Goal: Task Accomplishment & Management: Manage account settings

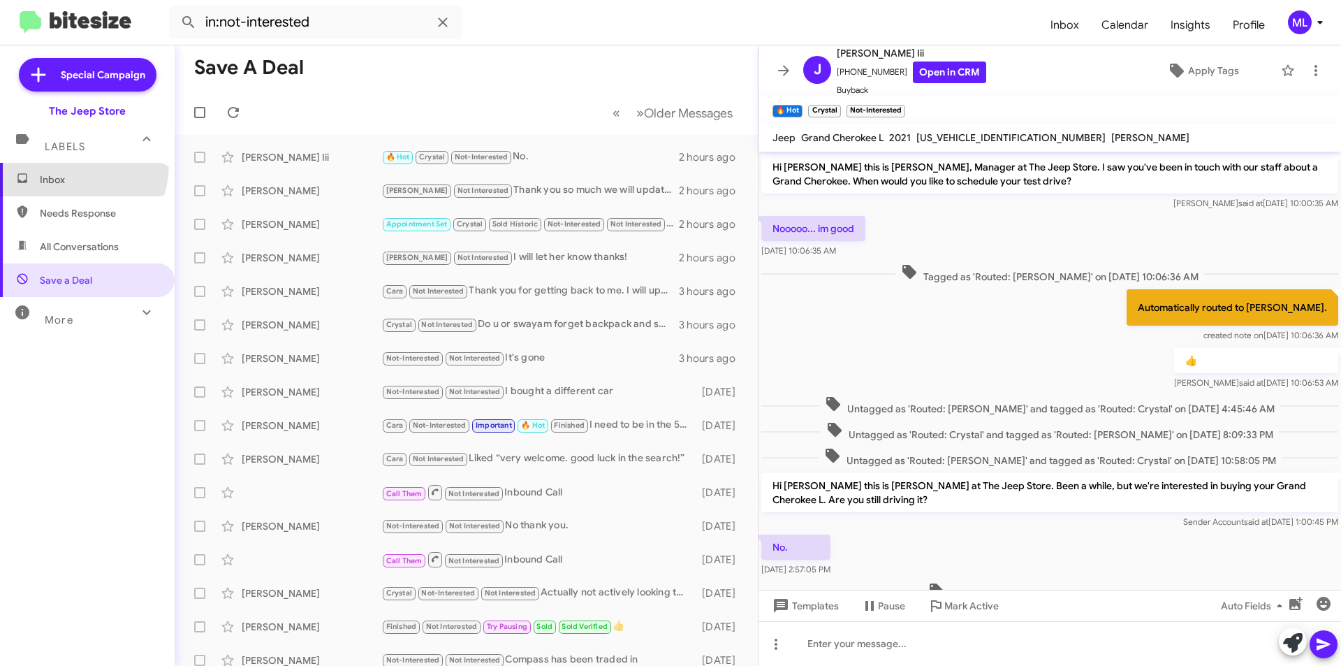
click at [55, 163] on span "Inbox" at bounding box center [87, 180] width 175 height 34
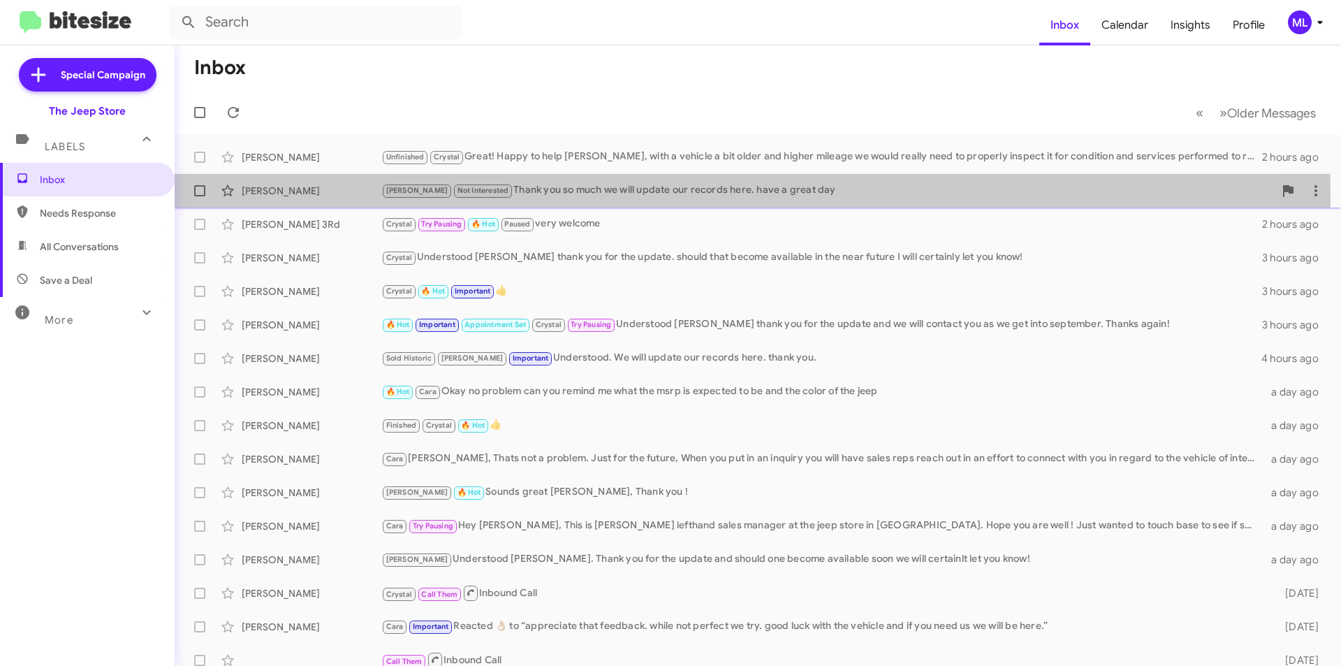
click at [329, 198] on div "[PERSON_NAME] [PERSON_NAME] Not Interested Thank you so much we will update our…" at bounding box center [758, 191] width 1144 height 28
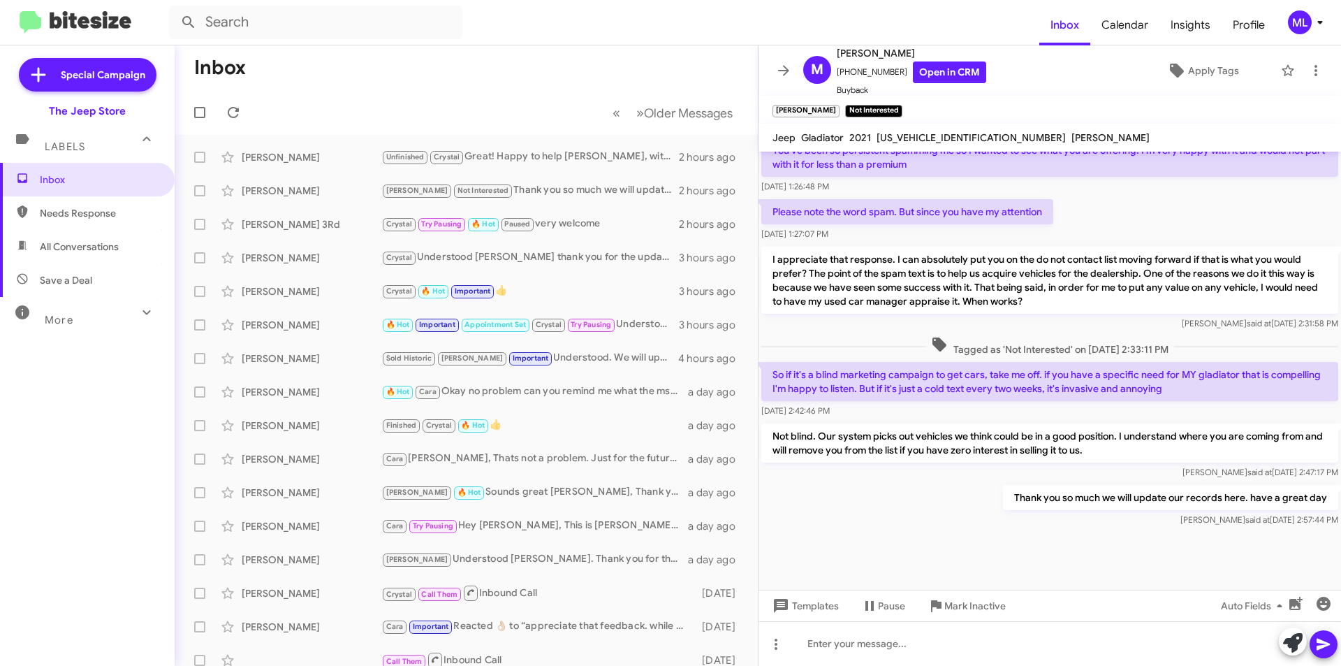
scroll to position [647, 0]
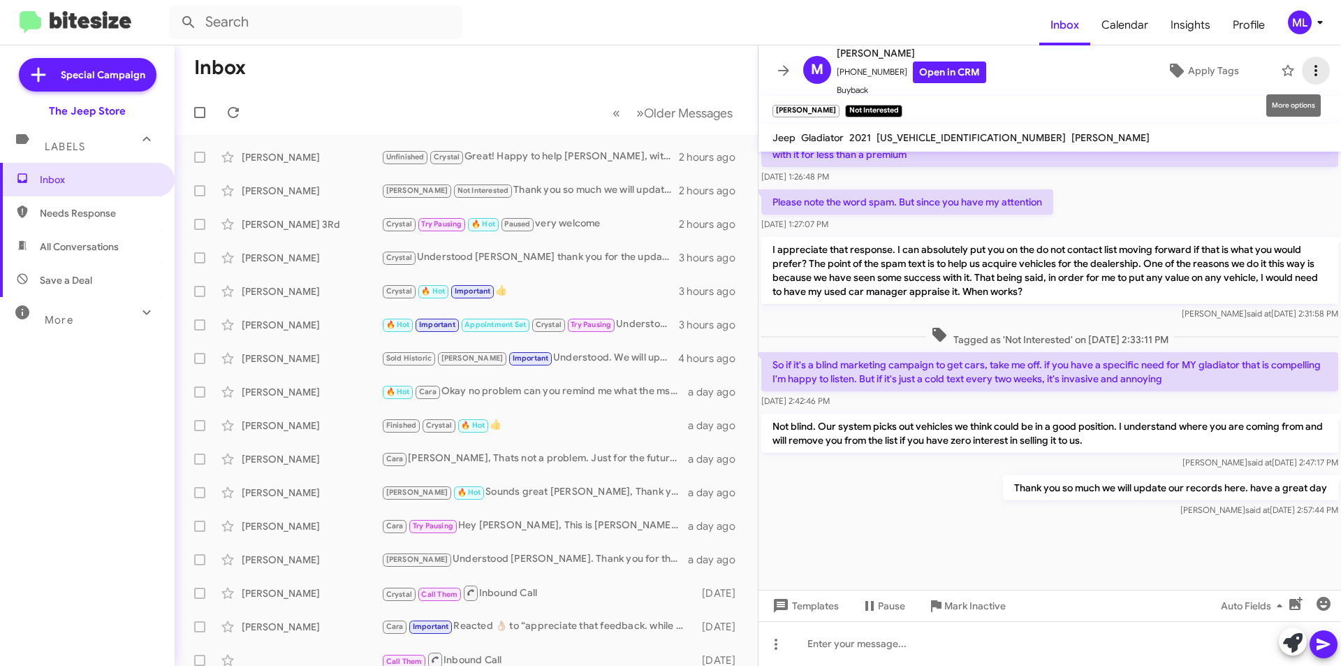
click at [1315, 64] on span at bounding box center [1316, 70] width 28 height 17
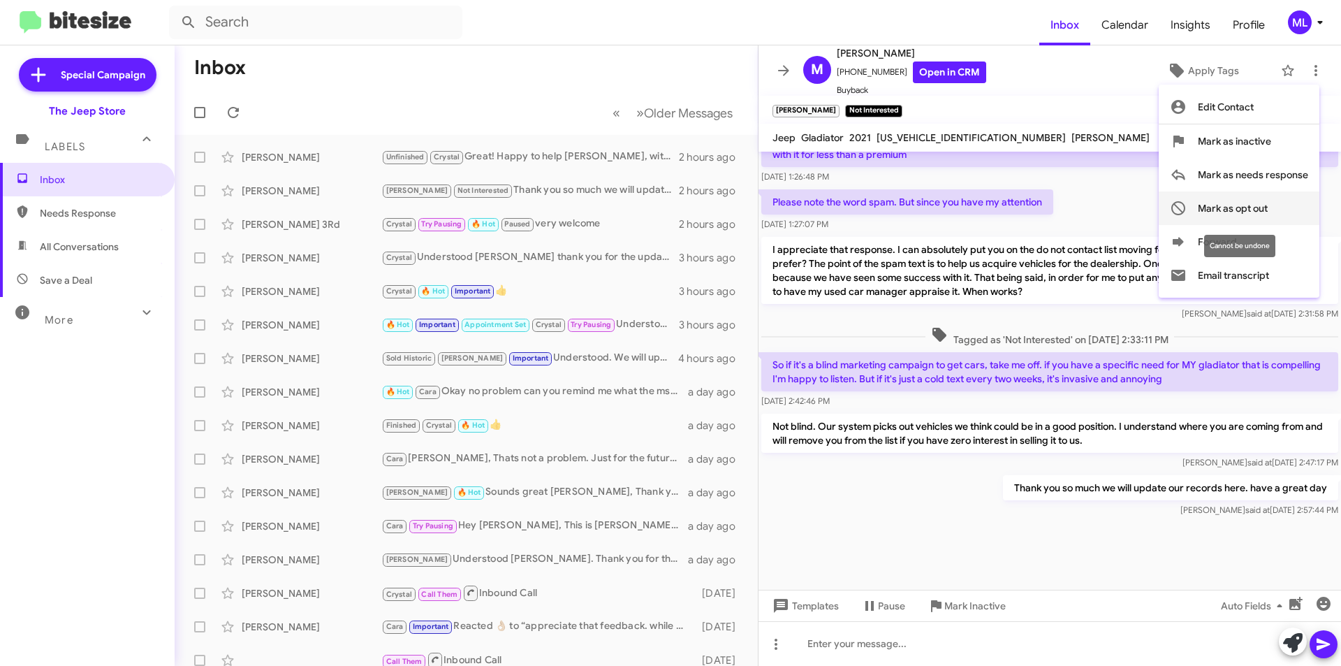
click at [1255, 209] on span "Mark as opt out" at bounding box center [1233, 208] width 70 height 34
